Goal: Information Seeking & Learning: Learn about a topic

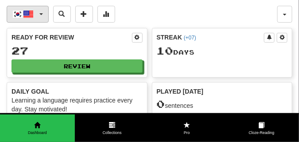
click at [42, 13] on span "button" at bounding box center [41, 14] width 4 height 2
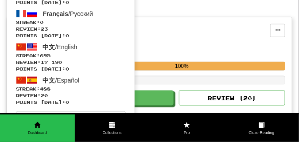
scroll to position [133, 0]
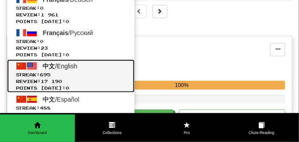
click at [54, 63] on span "中文" at bounding box center [49, 65] width 12 height 7
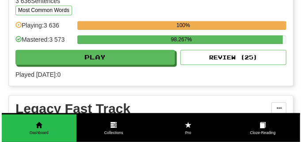
scroll to position [907, 0]
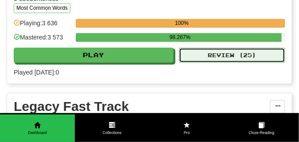
click at [204, 58] on button "Review ( 25 )" at bounding box center [232, 54] width 106 height 15
select select "**"
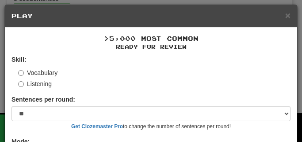
scroll to position [71, 0]
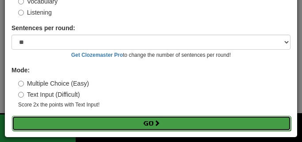
click at [113, 120] on button "Go" at bounding box center [151, 122] width 279 height 15
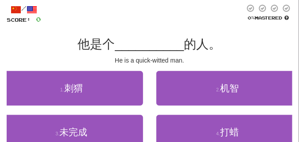
scroll to position [44, 0]
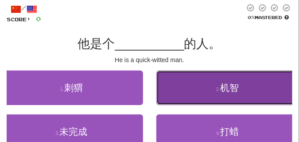
click at [224, 96] on button "2 . 机智" at bounding box center [227, 87] width 143 height 35
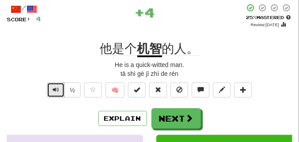
click at [61, 89] on button "Text-to-speech controls" at bounding box center [56, 89] width 18 height 15
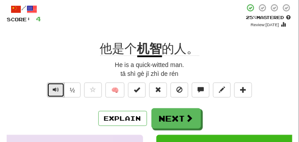
click at [61, 89] on button "Text-to-speech controls" at bounding box center [56, 89] width 18 height 15
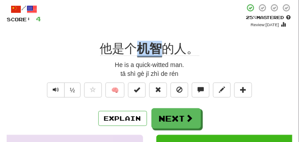
drag, startPoint x: 137, startPoint y: 53, endPoint x: 166, endPoint y: 53, distance: 29.2
click at [166, 53] on div "他是个 机智 的人。" at bounding box center [149, 49] width 285 height 16
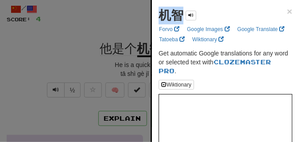
drag, startPoint x: 156, startPoint y: 18, endPoint x: 183, endPoint y: 19, distance: 27.0
copy strong "机智"
click at [78, 50] on div at bounding box center [149, 71] width 299 height 142
